Goal: Task Accomplishment & Management: Use online tool/utility

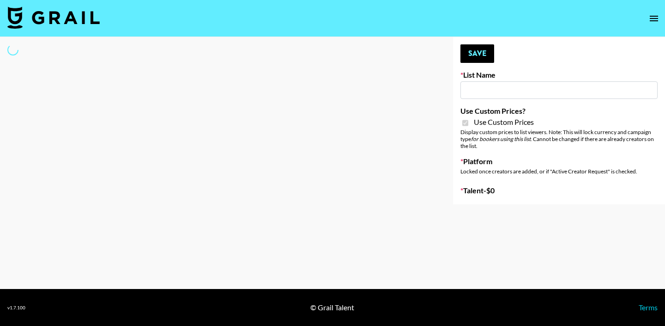
type input "Peppermayo"
checkbox input "true"
select select "Brand"
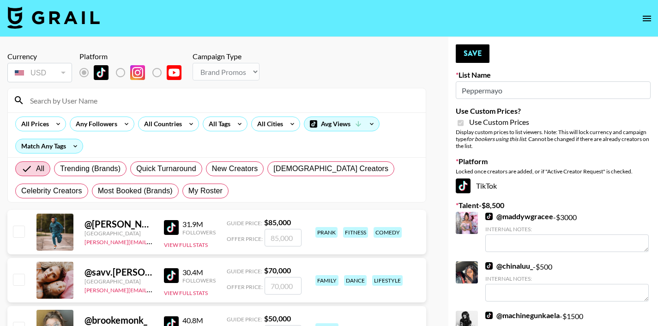
click at [370, 105] on input at bounding box center [222, 100] width 396 height 15
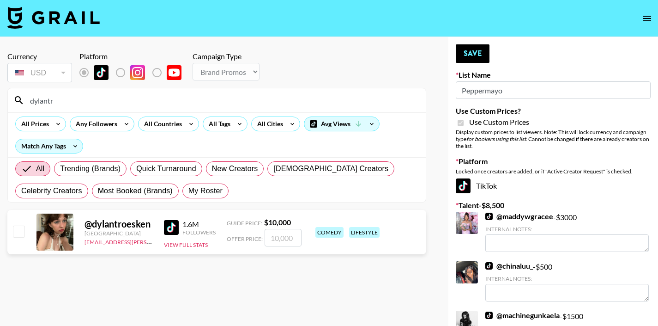
type input "dylantr"
click at [20, 230] on input "checkbox" at bounding box center [18, 230] width 11 height 11
checkbox input "true"
type input "10000"
click at [469, 55] on button "Save" at bounding box center [473, 53] width 34 height 18
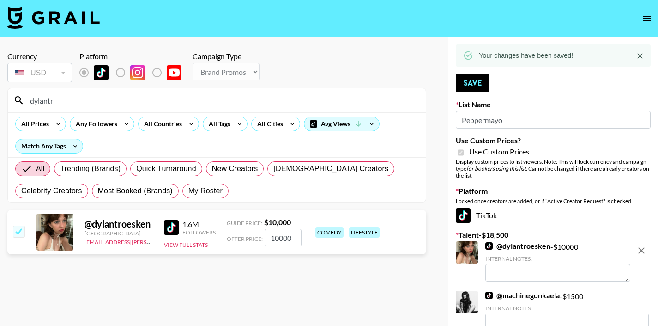
click at [198, 103] on input "dylantr" at bounding box center [222, 100] width 396 height 15
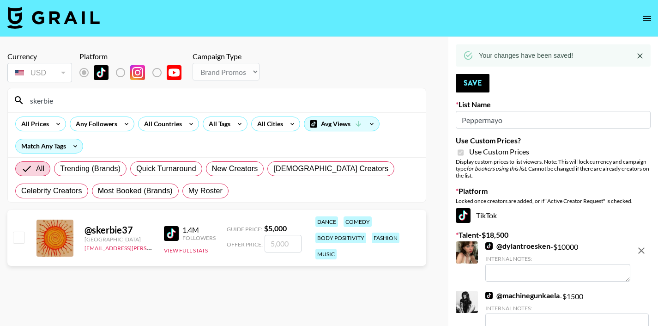
type input "skerbie"
click at [22, 241] on input "checkbox" at bounding box center [18, 236] width 11 height 11
checkbox input "true"
type input "5000"
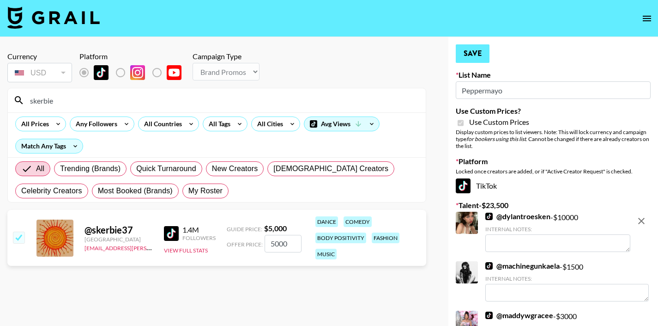
click at [472, 53] on button "Save" at bounding box center [473, 53] width 34 height 18
